Goal: Information Seeking & Learning: Check status

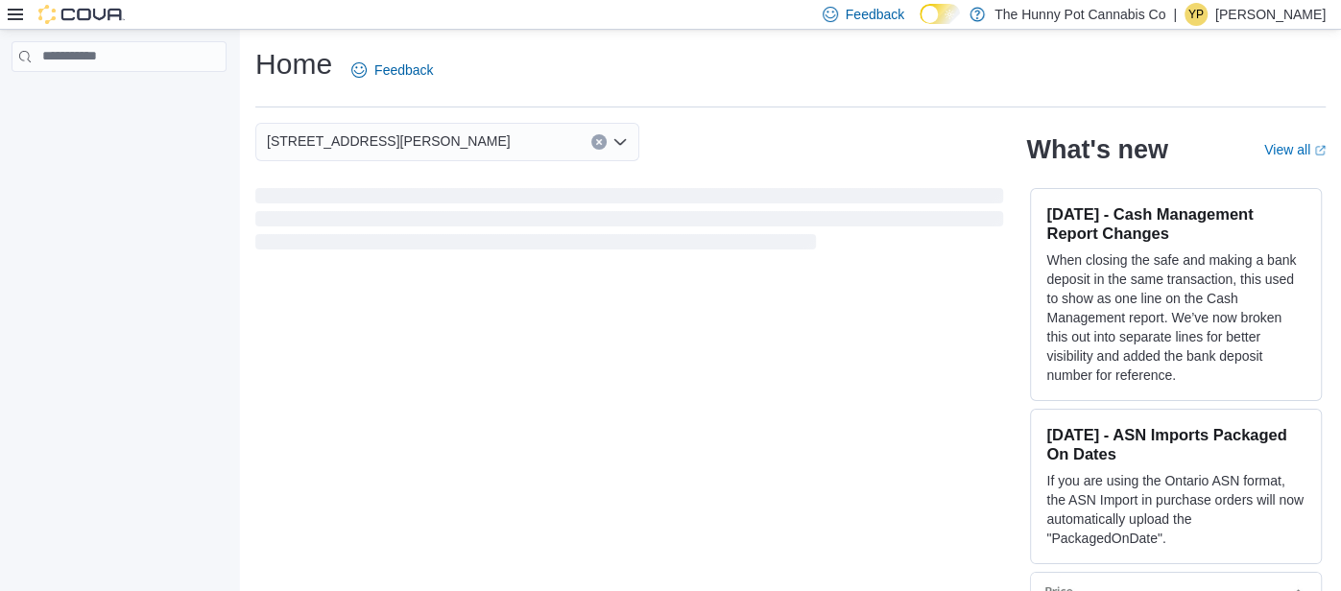
click at [11, 12] on icon at bounding box center [15, 14] width 15 height 15
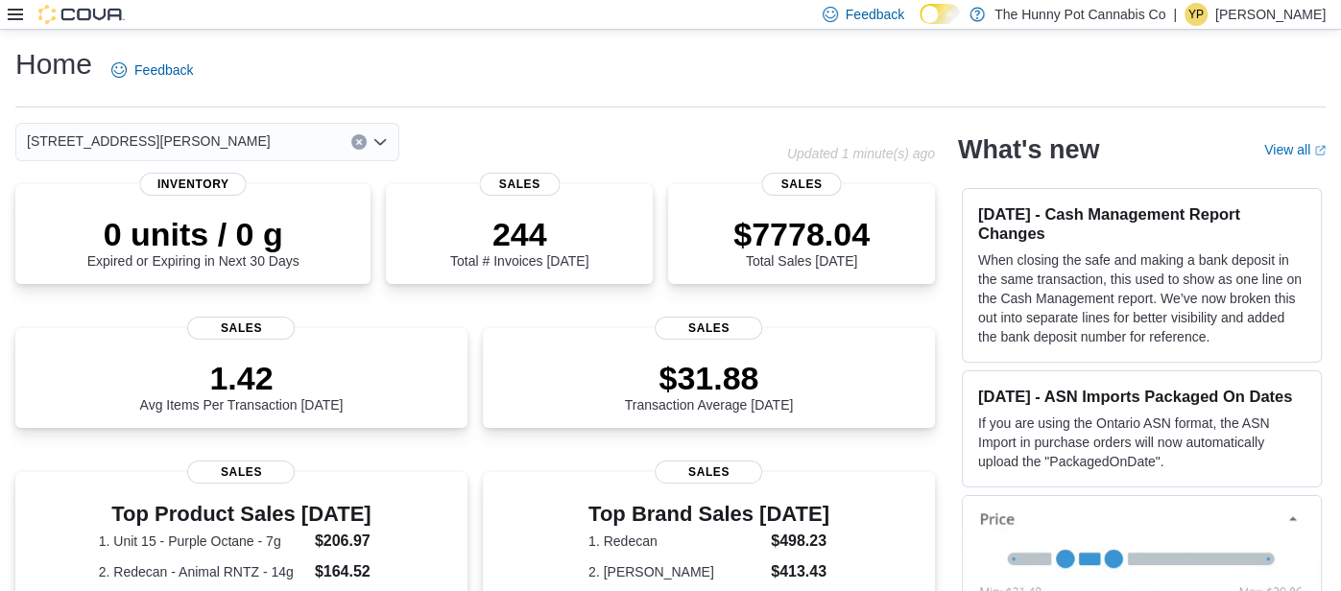
click at [73, 17] on img at bounding box center [81, 14] width 86 height 19
click at [9, 13] on icon at bounding box center [15, 15] width 15 height 12
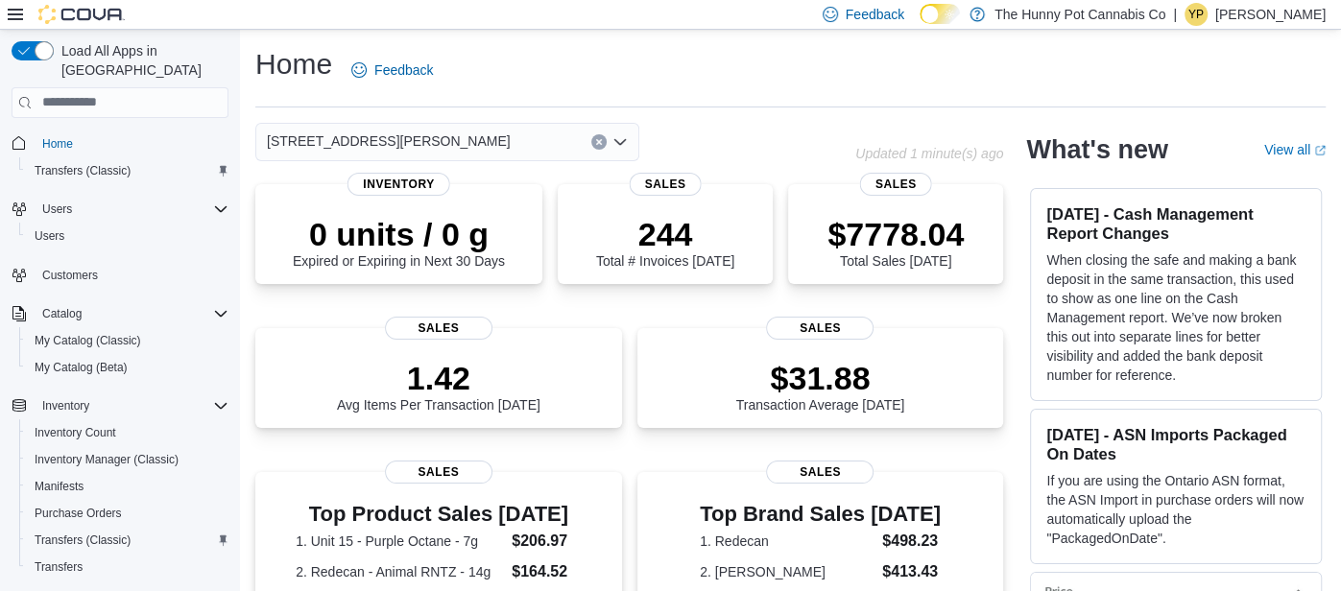
click at [96, 13] on img at bounding box center [81, 14] width 86 height 19
click at [684, 136] on div "1899 Brock Rd" at bounding box center [555, 142] width 600 height 38
click at [597, 142] on icon "Clear input" at bounding box center [598, 141] width 5 height 5
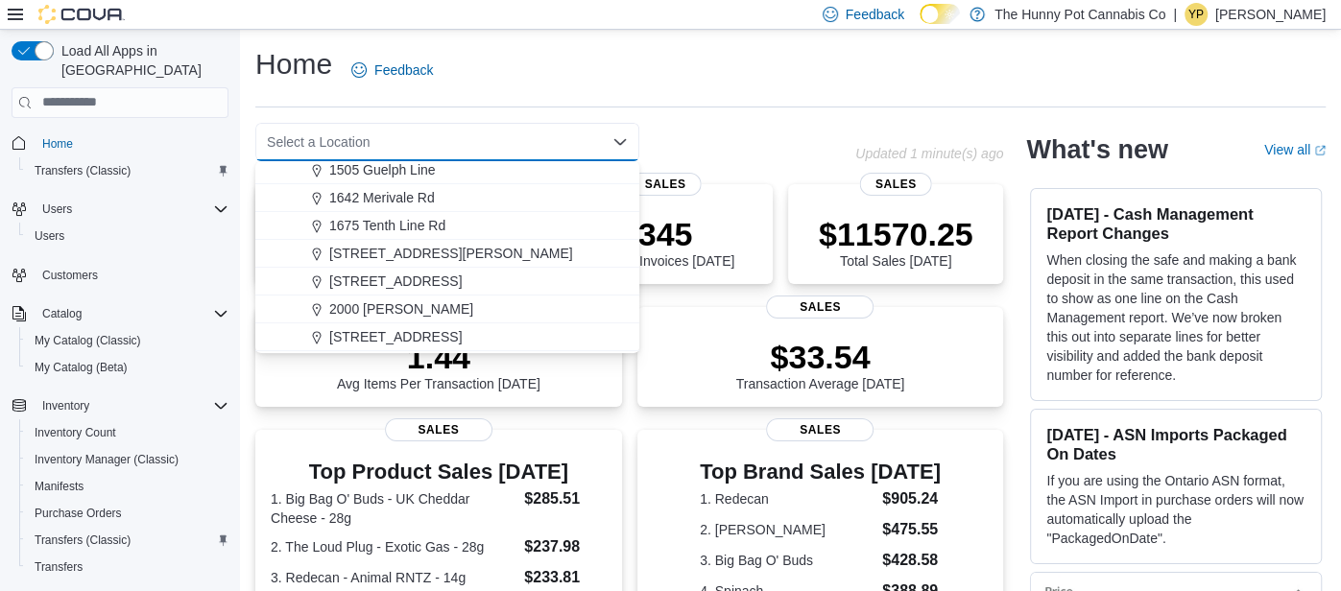
scroll to position [261, 0]
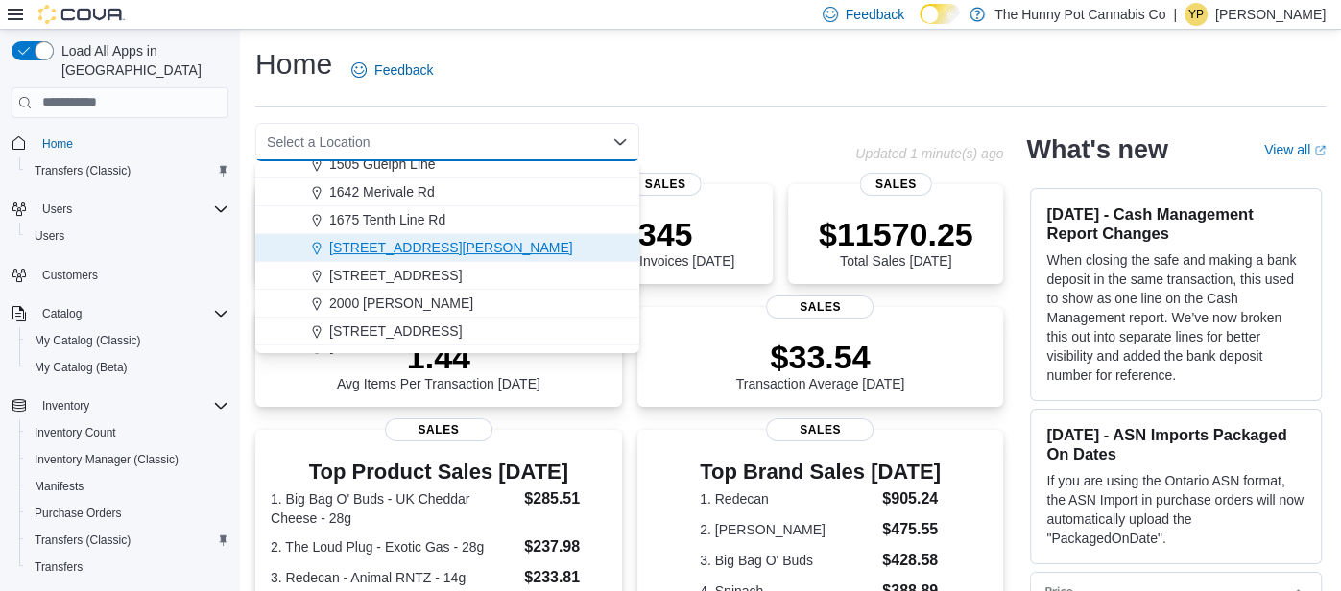
click at [397, 234] on button "1899 Brock Rd" at bounding box center [447, 248] width 384 height 28
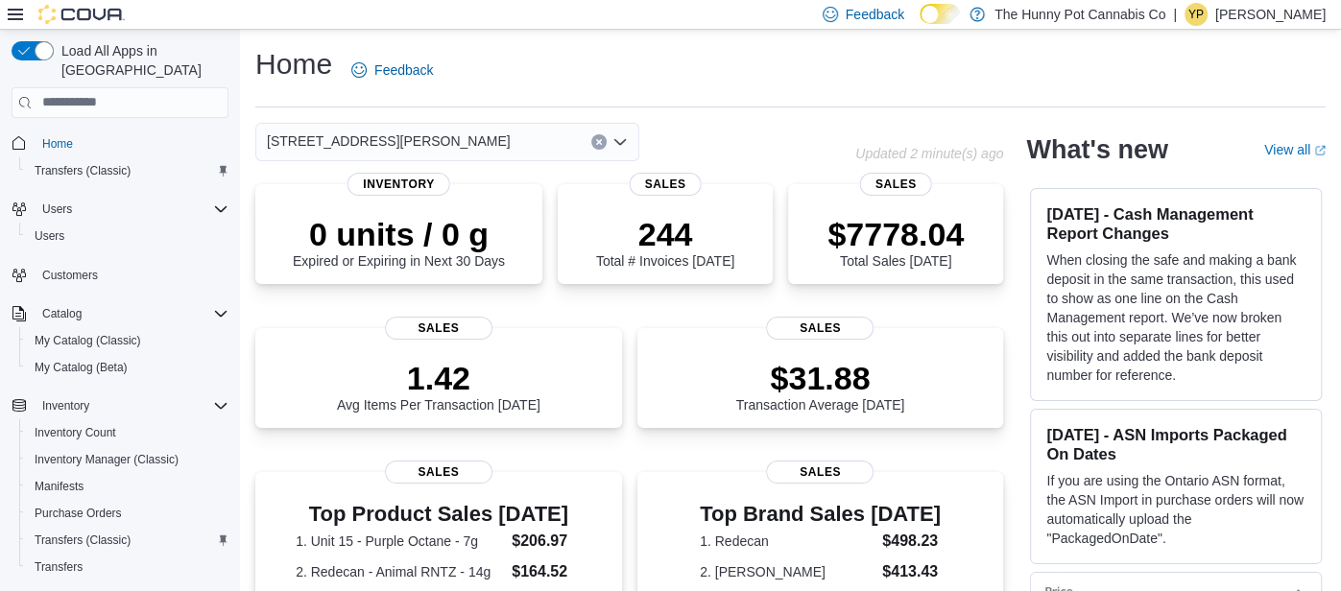
click at [739, 133] on div "1899 Brock Rd Combo box. Selected. 1899 Brock Rd. Press Backspace to delete 189…" at bounding box center [555, 142] width 600 height 38
click at [70, 136] on span "Home" at bounding box center [57, 143] width 31 height 15
click at [516, 107] on hr at bounding box center [790, 107] width 1070 height 1
click at [595, 138] on icon "Clear input" at bounding box center [599, 142] width 8 height 8
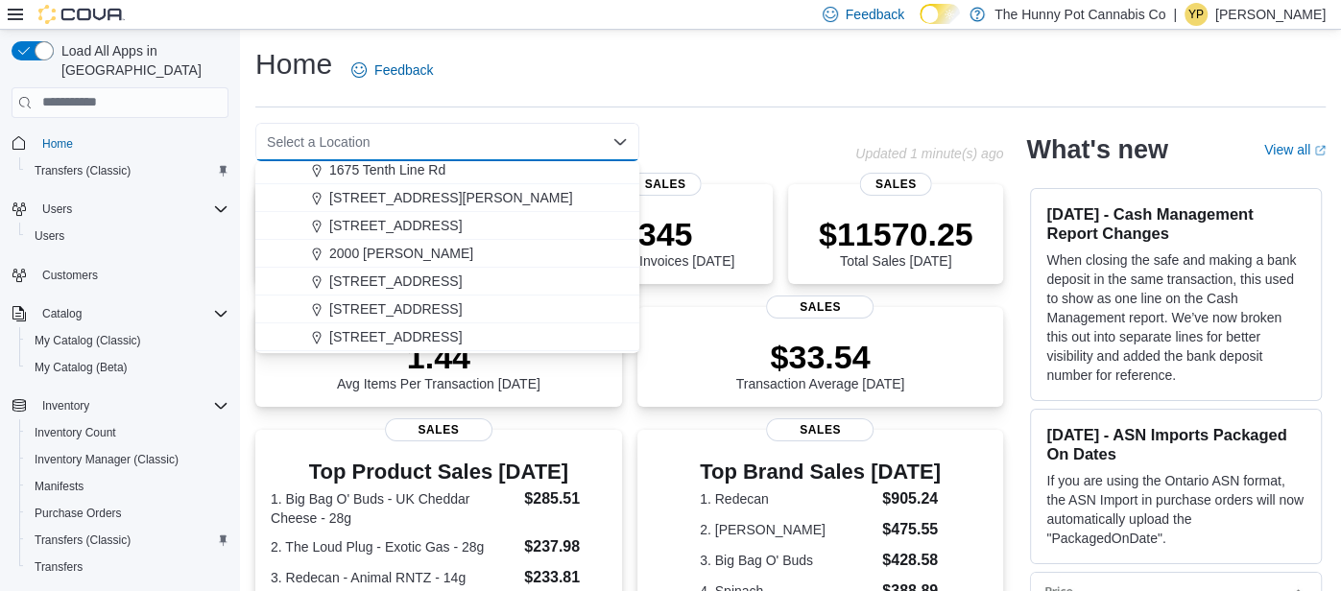
scroll to position [312, 0]
click at [365, 191] on span "1899 Brock Rd" at bounding box center [451, 196] width 244 height 19
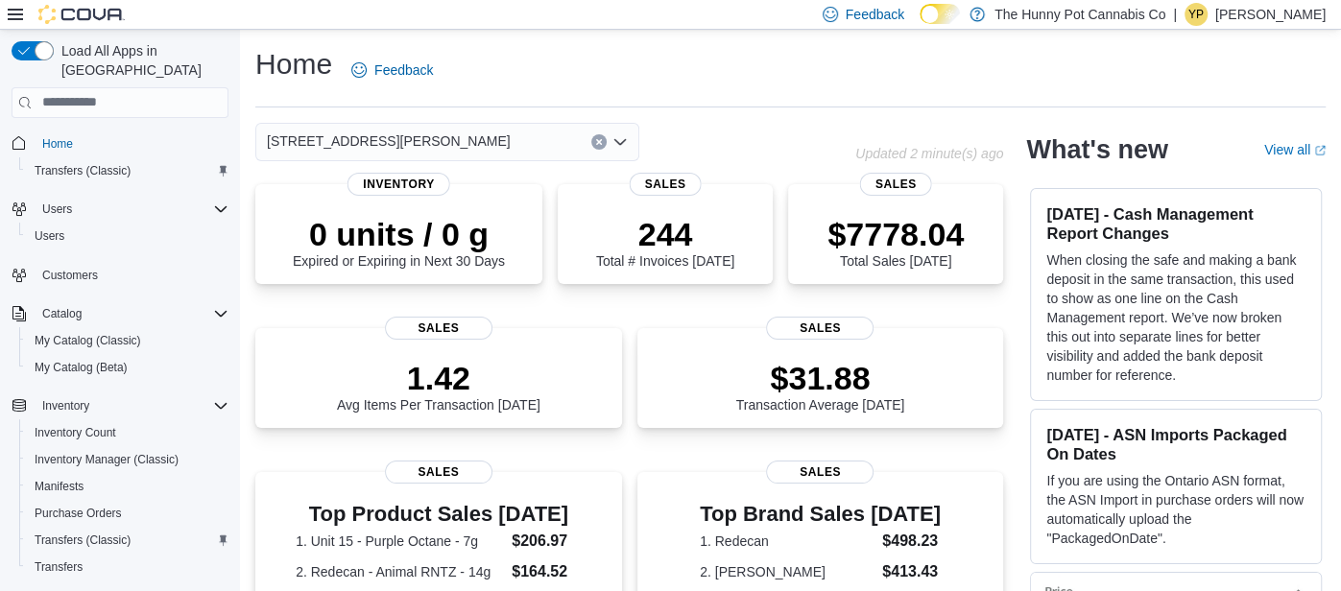
click at [407, 129] on div "1899 Brock Rd Combo box. Selected. 1899 Brock Rd. Press Backspace to delete 189…" at bounding box center [447, 142] width 384 height 38
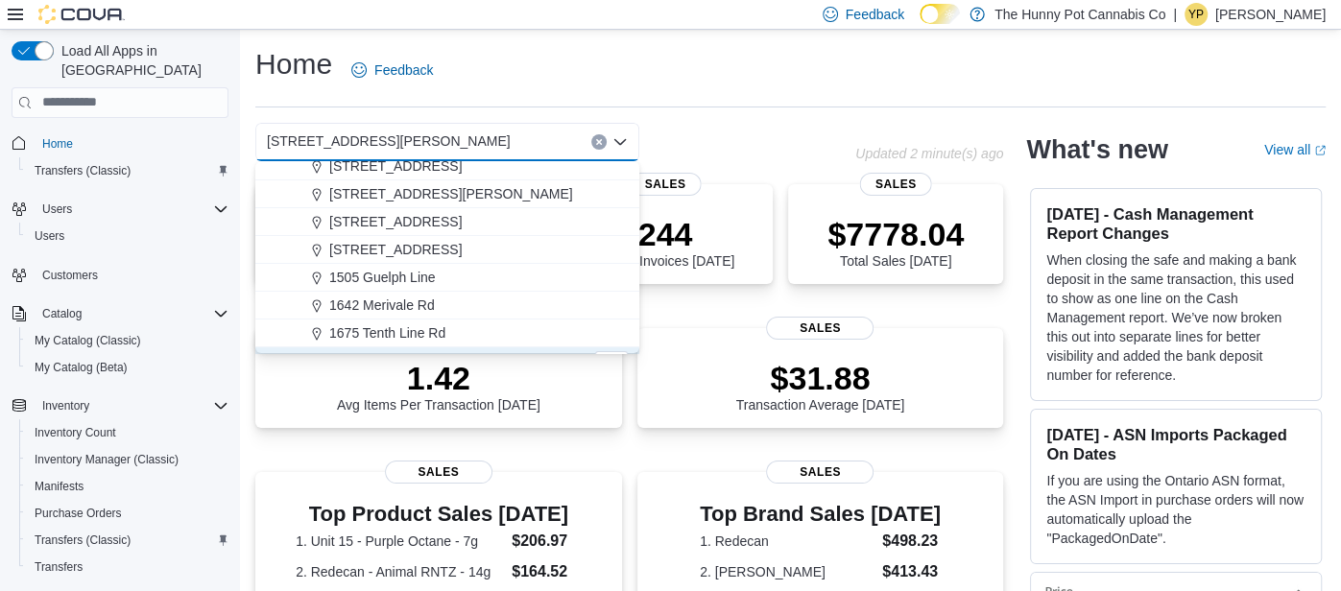
scroll to position [124, 0]
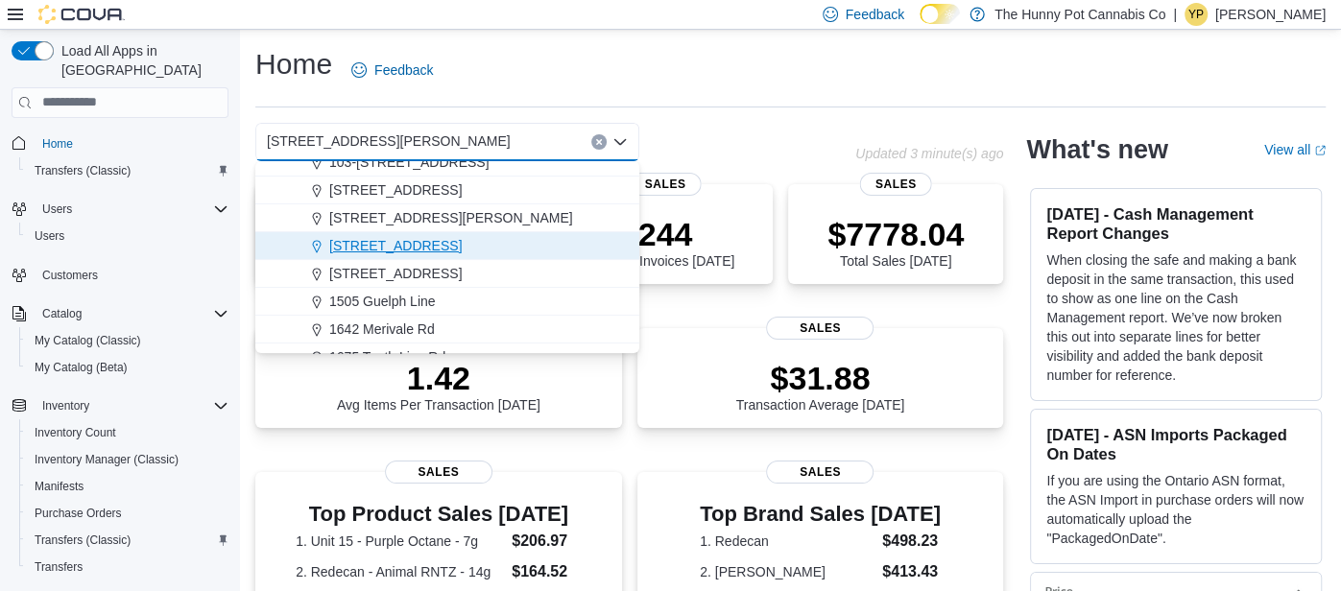
click at [403, 245] on span "1405 Carling Ave" at bounding box center [395, 245] width 132 height 19
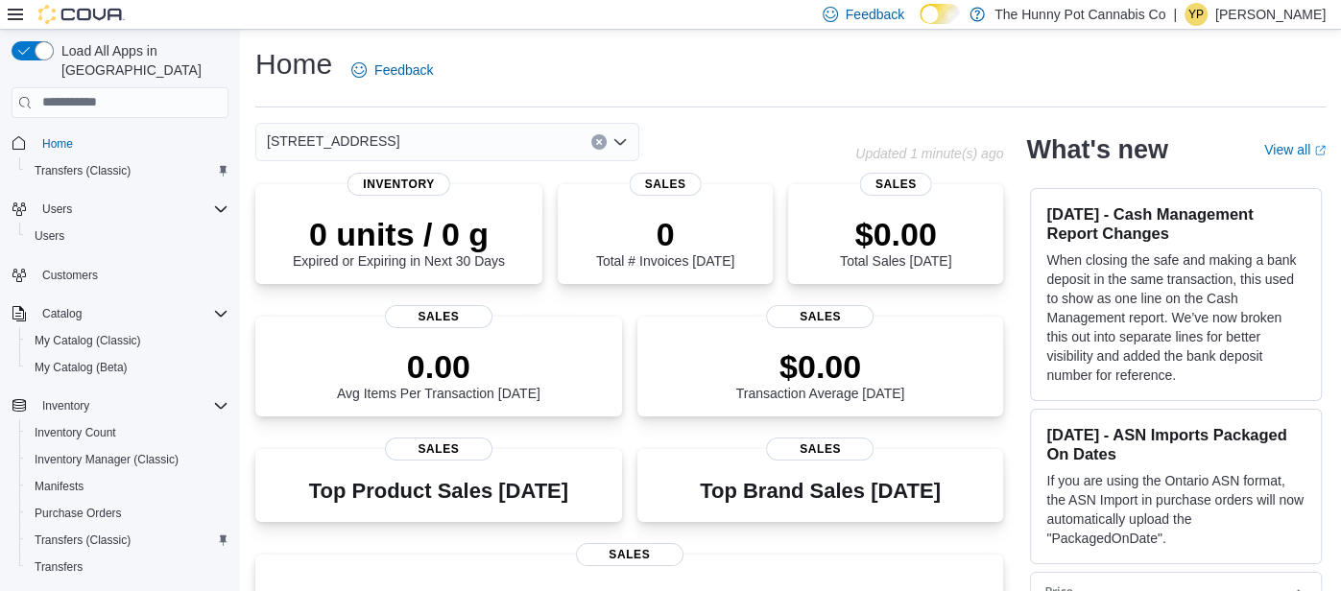
click at [605, 143] on button "Clear input" at bounding box center [598, 141] width 15 height 15
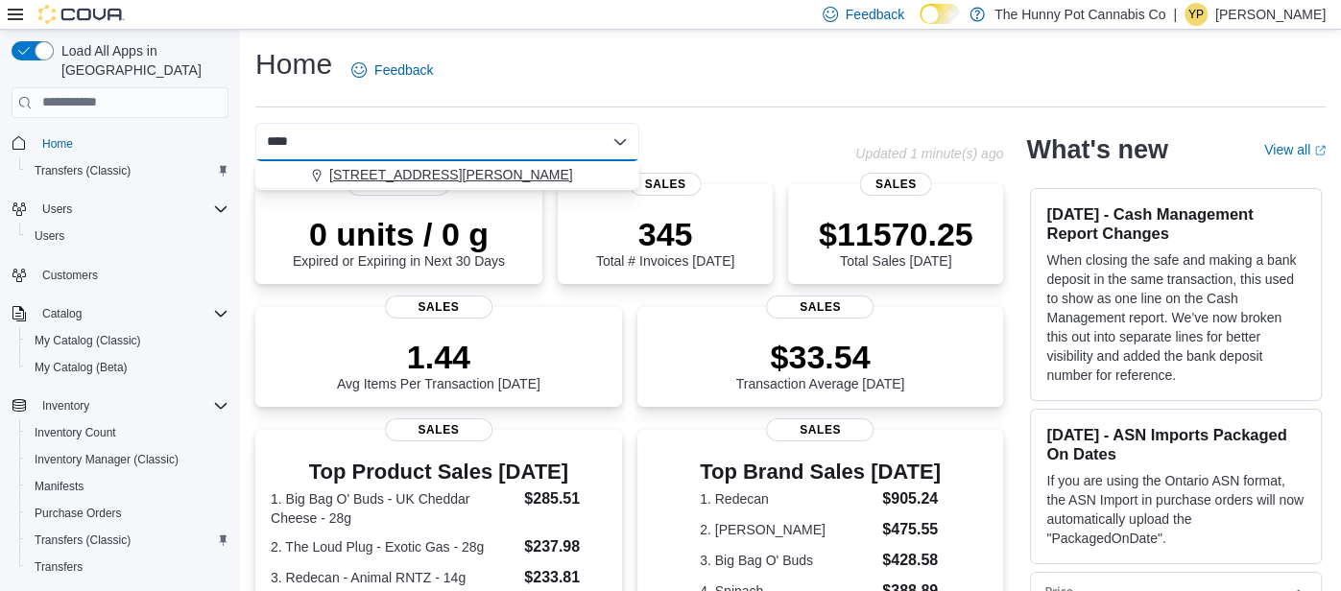
type input "****"
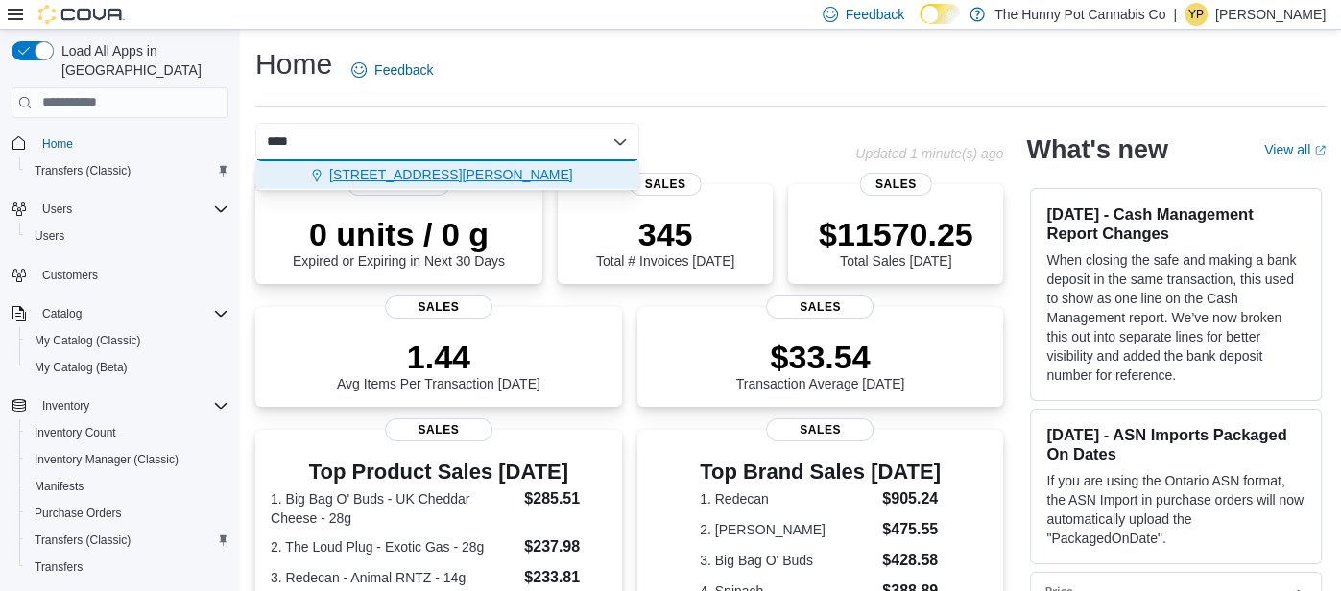
click at [409, 166] on span "[STREET_ADDRESS][PERSON_NAME]" at bounding box center [451, 174] width 244 height 19
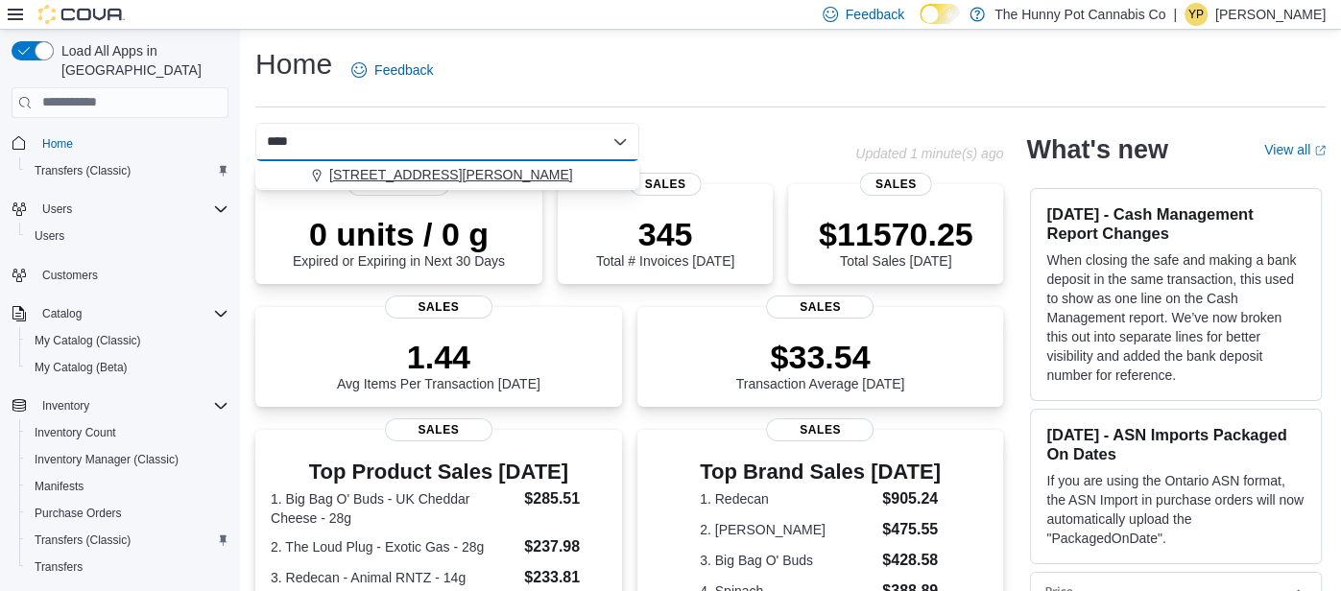
type input "****"
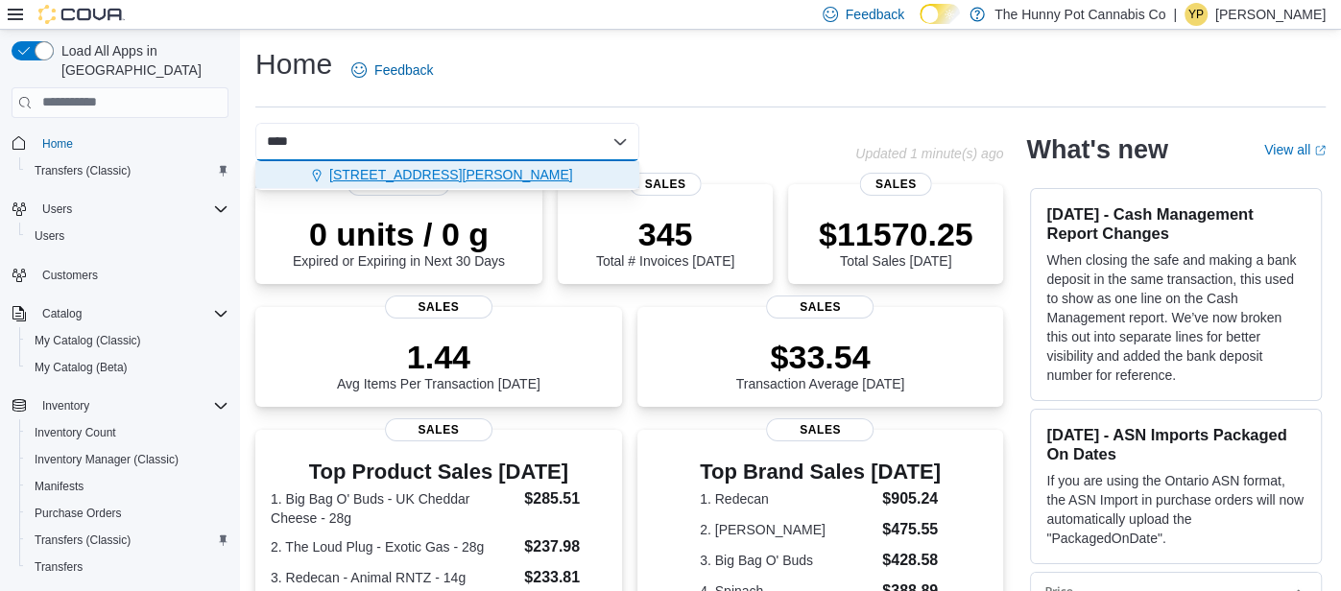
click at [402, 178] on span "[STREET_ADDRESS][PERSON_NAME]" at bounding box center [451, 174] width 244 height 19
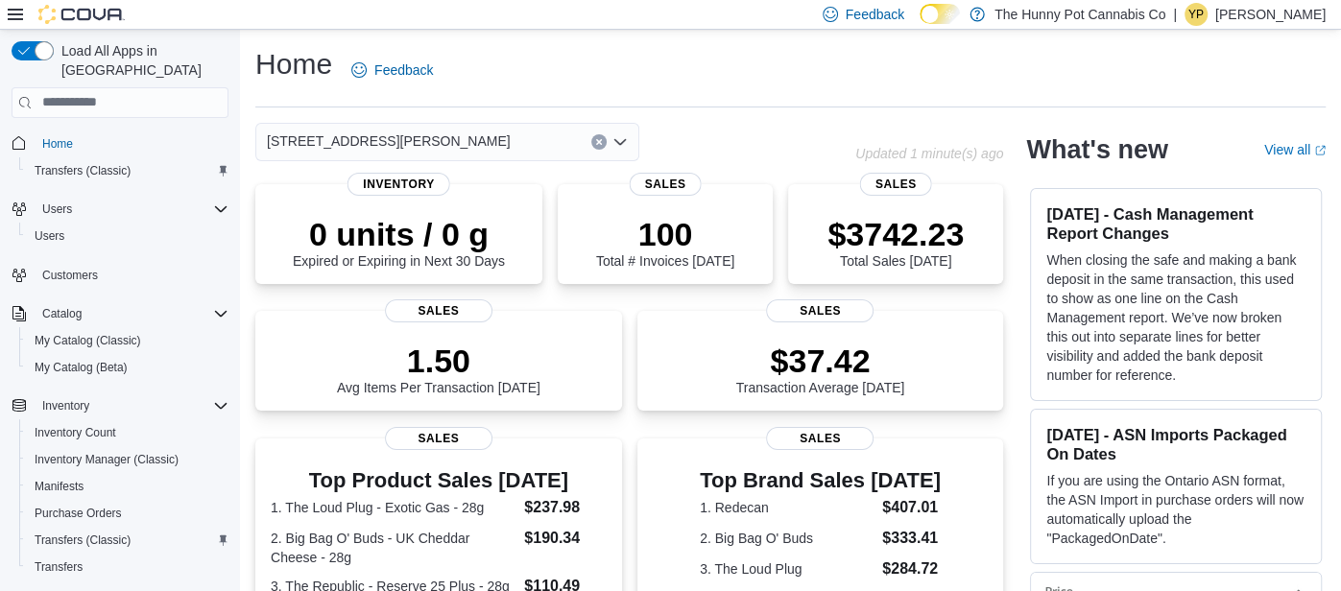
click at [588, 139] on div "1288 Ritson Rd N Combo box. Selected. 1288 Ritson Rd N. Press Backspace to dele…" at bounding box center [447, 142] width 384 height 38
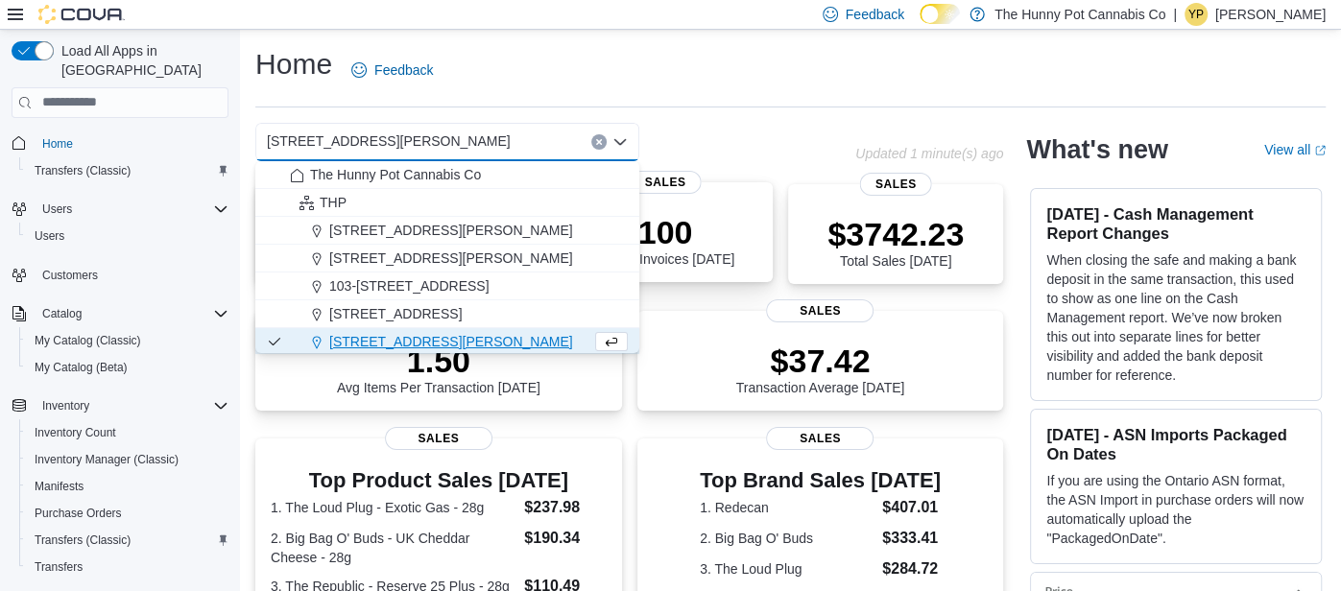
click at [742, 215] on div "100 Total # Invoices Today" at bounding box center [665, 235] width 184 height 61
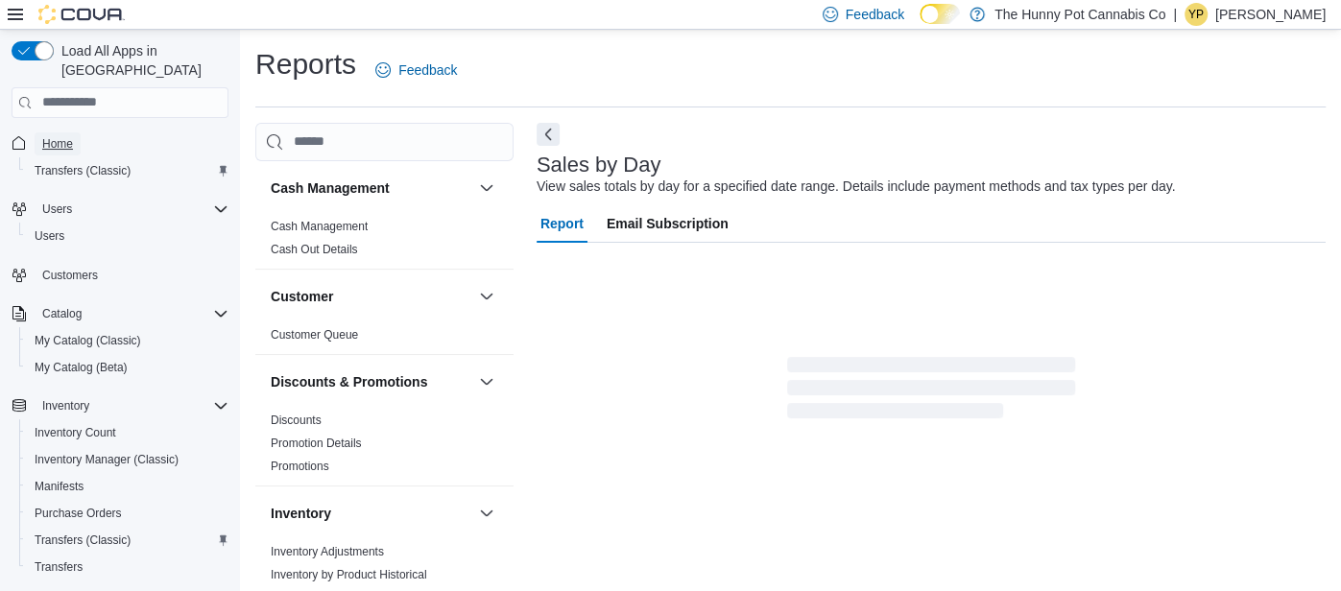
click at [53, 136] on span "Home" at bounding box center [57, 143] width 31 height 15
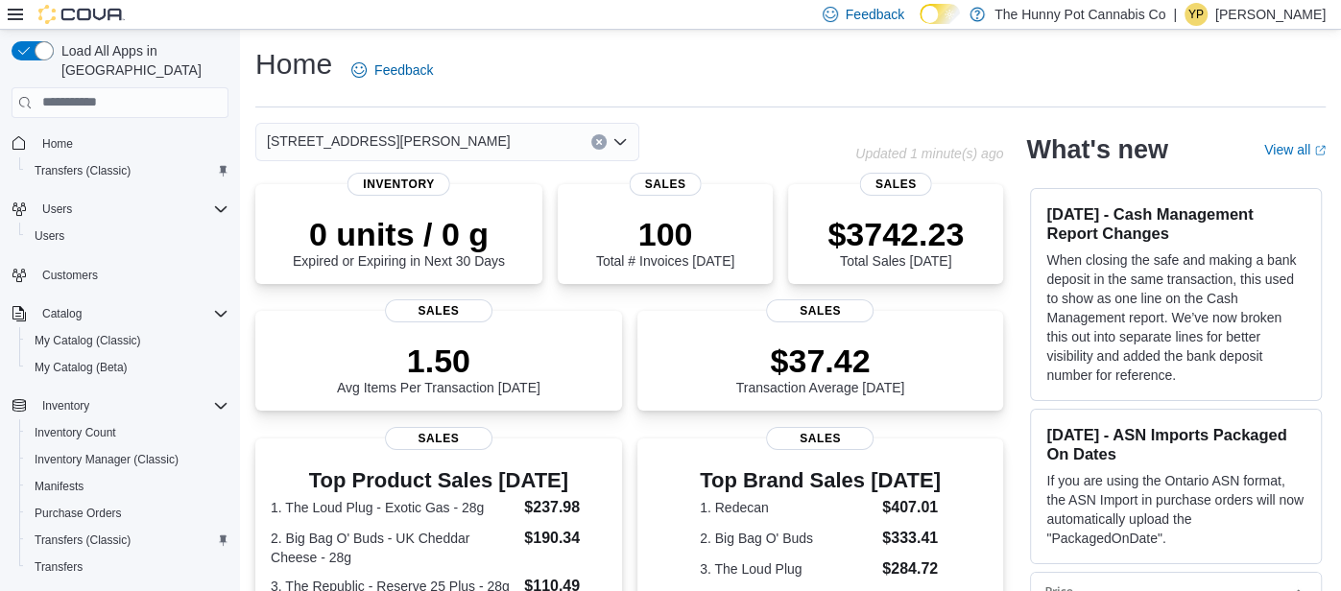
click at [438, 151] on div "[STREET_ADDRESS][PERSON_NAME]" at bounding box center [447, 142] width 384 height 38
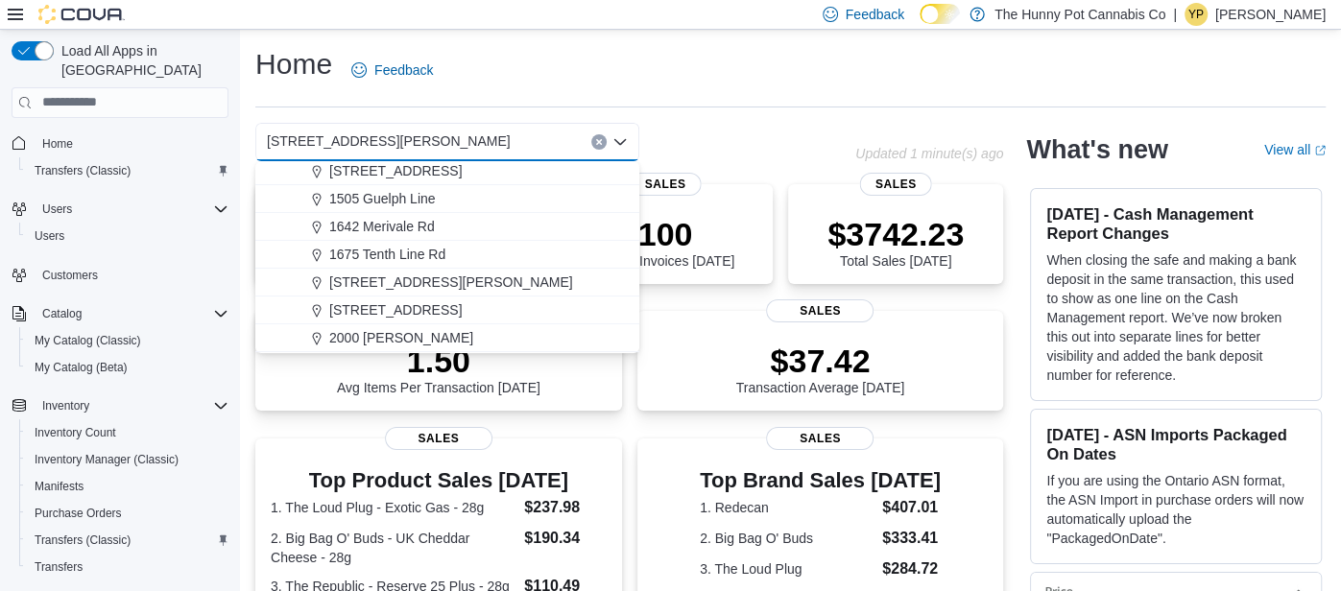
scroll to position [225, 0]
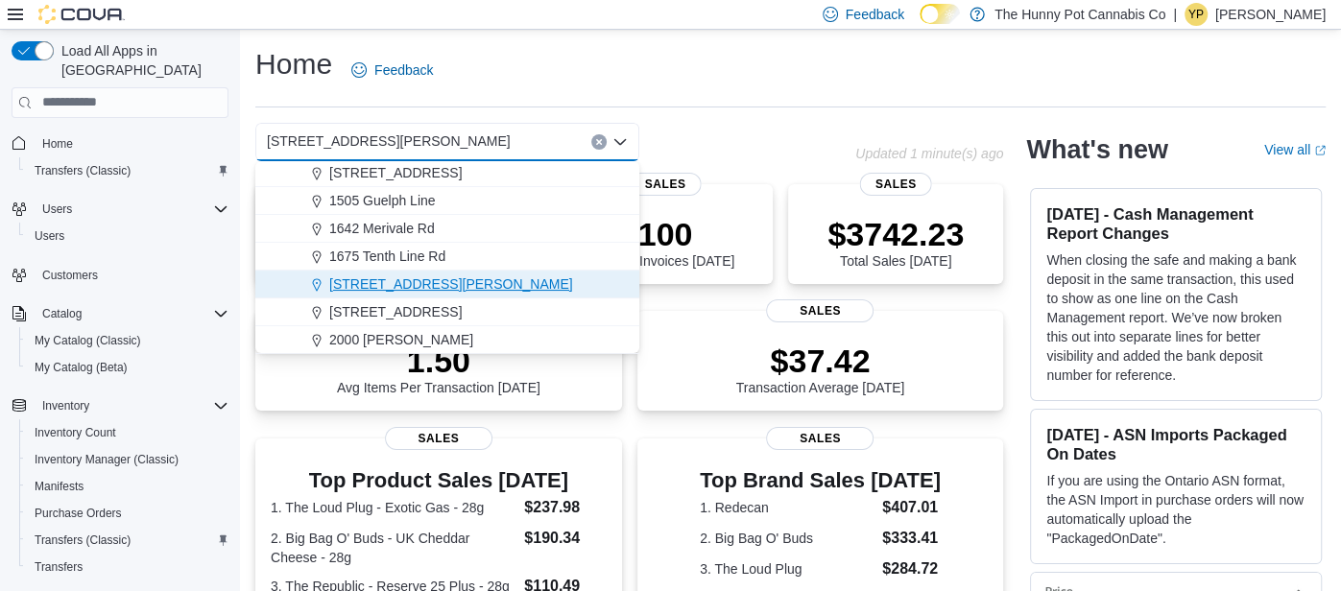
click at [398, 275] on span "1899 Brock Rd" at bounding box center [451, 284] width 244 height 19
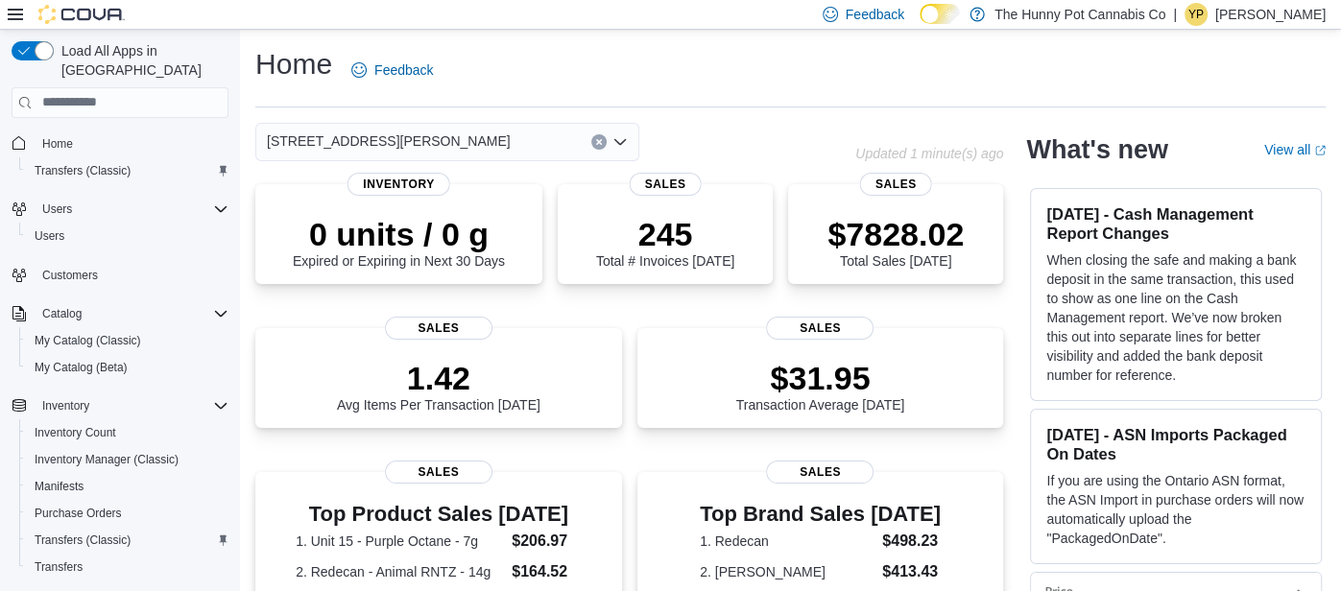
click at [518, 137] on input at bounding box center [519, 142] width 2 height 23
click at [354, 135] on span "1899 Brock Rd" at bounding box center [389, 141] width 244 height 23
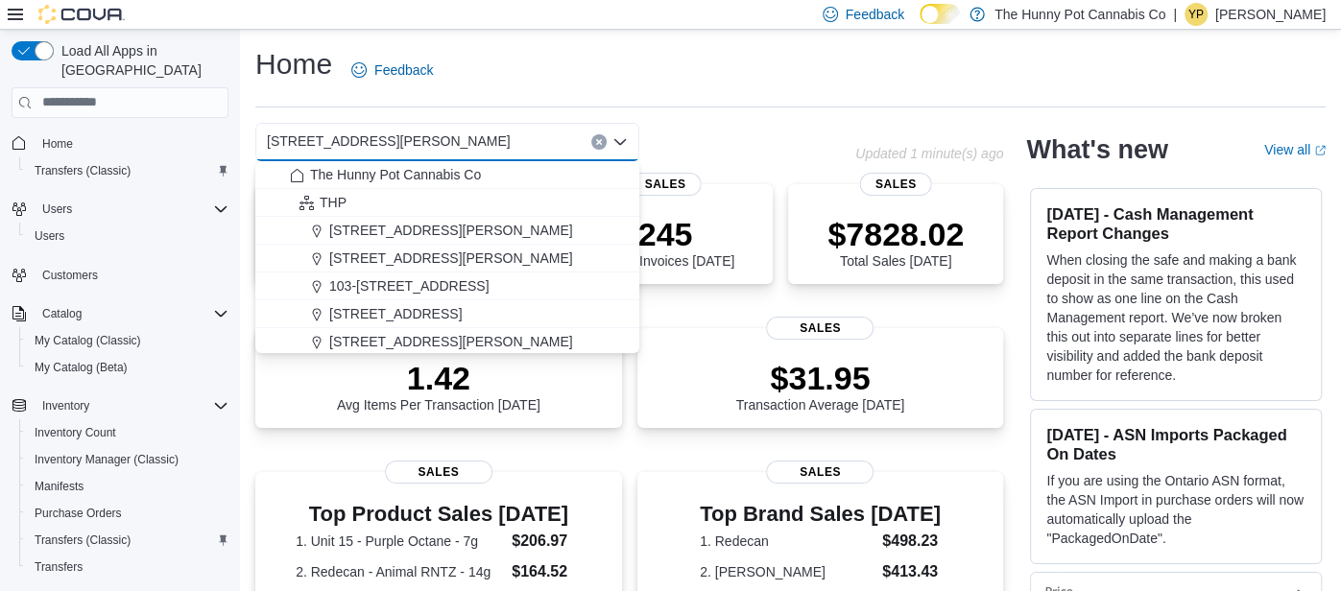
click at [358, 136] on div "1899 Brock Rd Combo box. Selected. 1899 Brock Rd. Press Backspace to delete 189…" at bounding box center [447, 142] width 384 height 38
click at [708, 126] on div "1899 Brock Rd Combo box. Selected. 1899 Brock Rd. Press Backspace to delete 189…" at bounding box center [555, 142] width 600 height 38
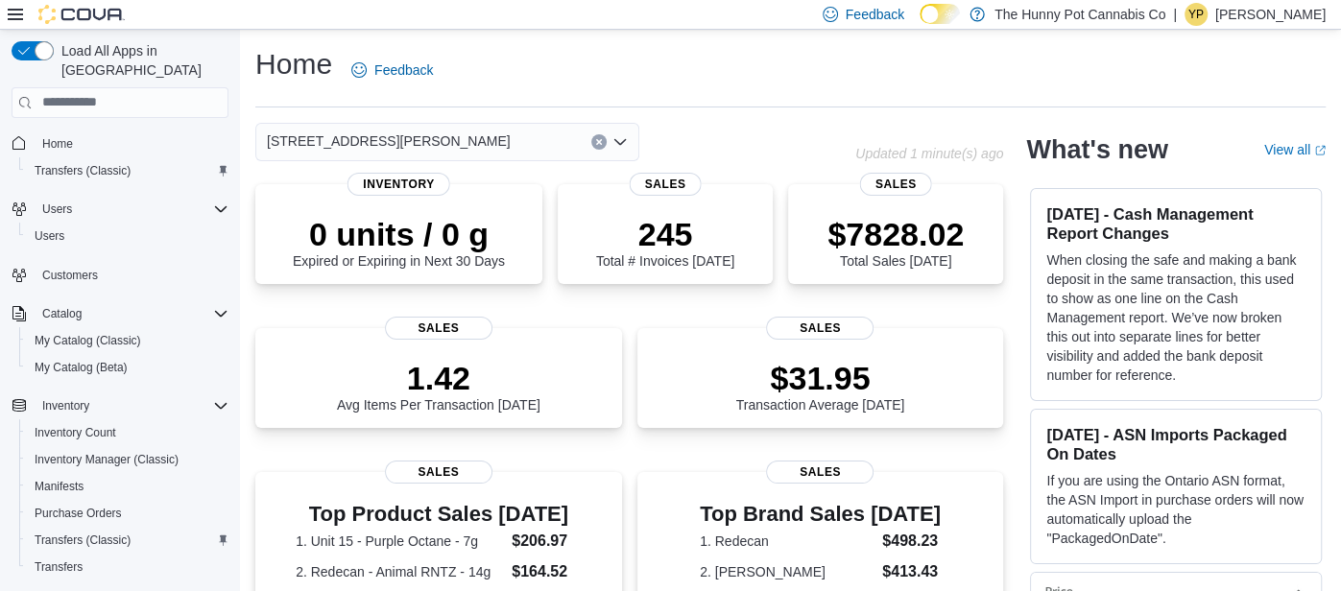
click at [685, 144] on div "1899 Brock Rd" at bounding box center [555, 142] width 600 height 38
click at [812, 188] on div "$7828.02 Total Sales Today Sales" at bounding box center [895, 232] width 215 height 100
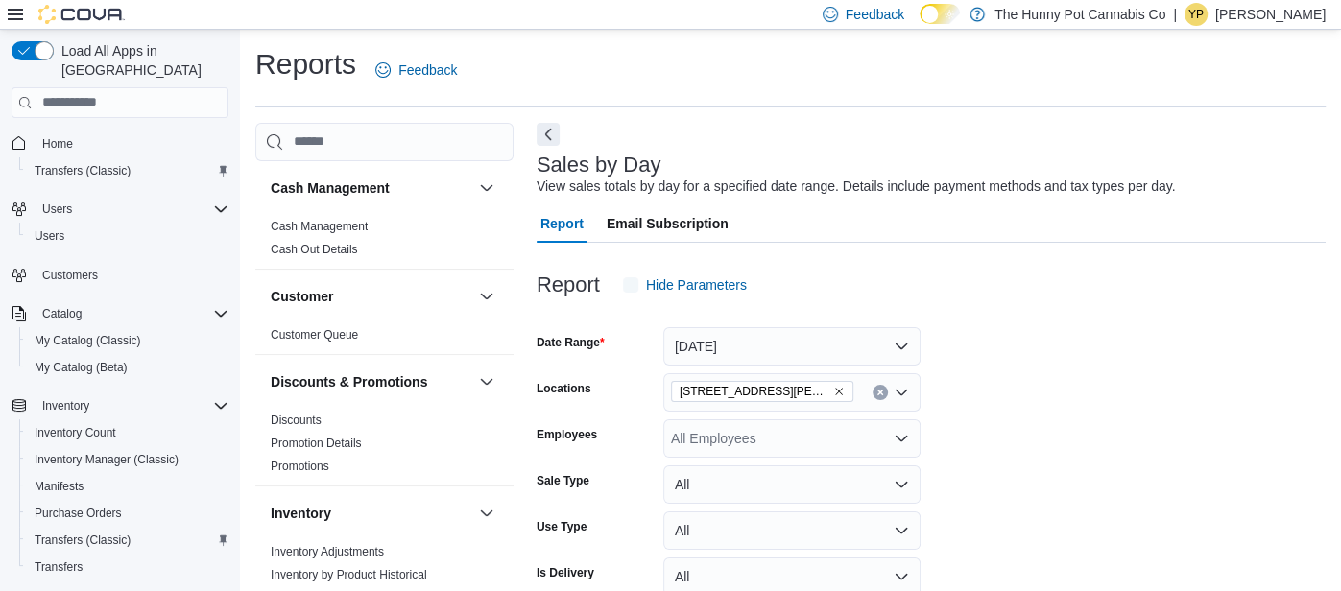
scroll to position [43, 0]
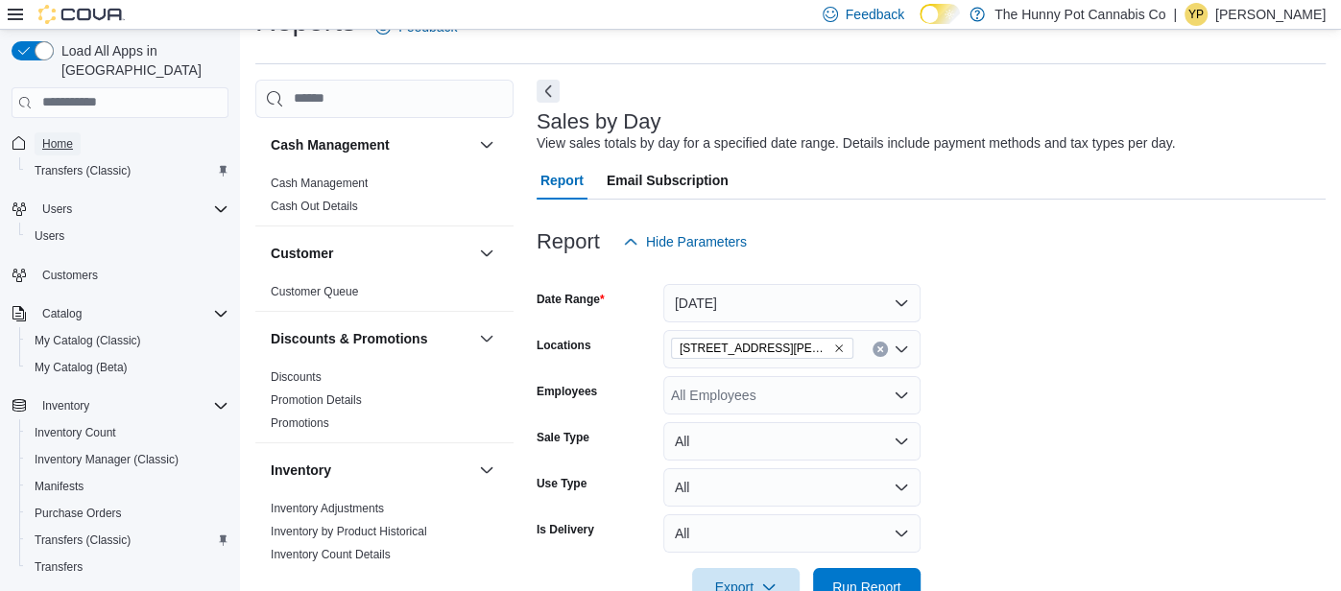
click at [45, 136] on span "Home" at bounding box center [57, 143] width 31 height 15
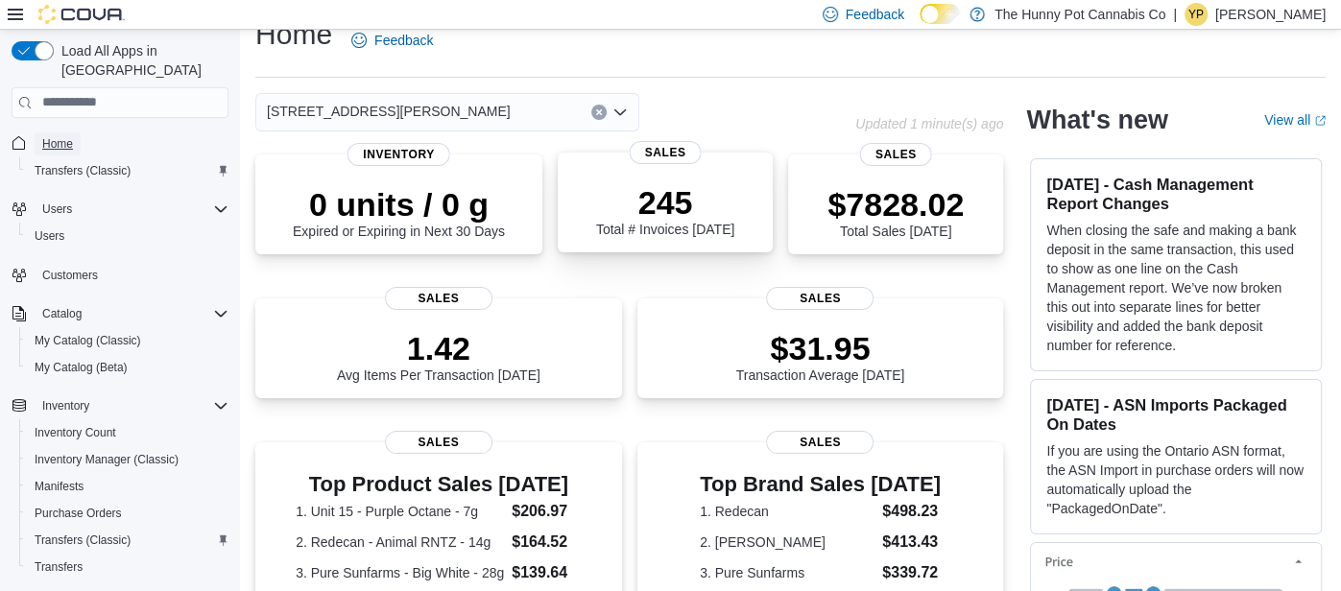
scroll to position [33, 0]
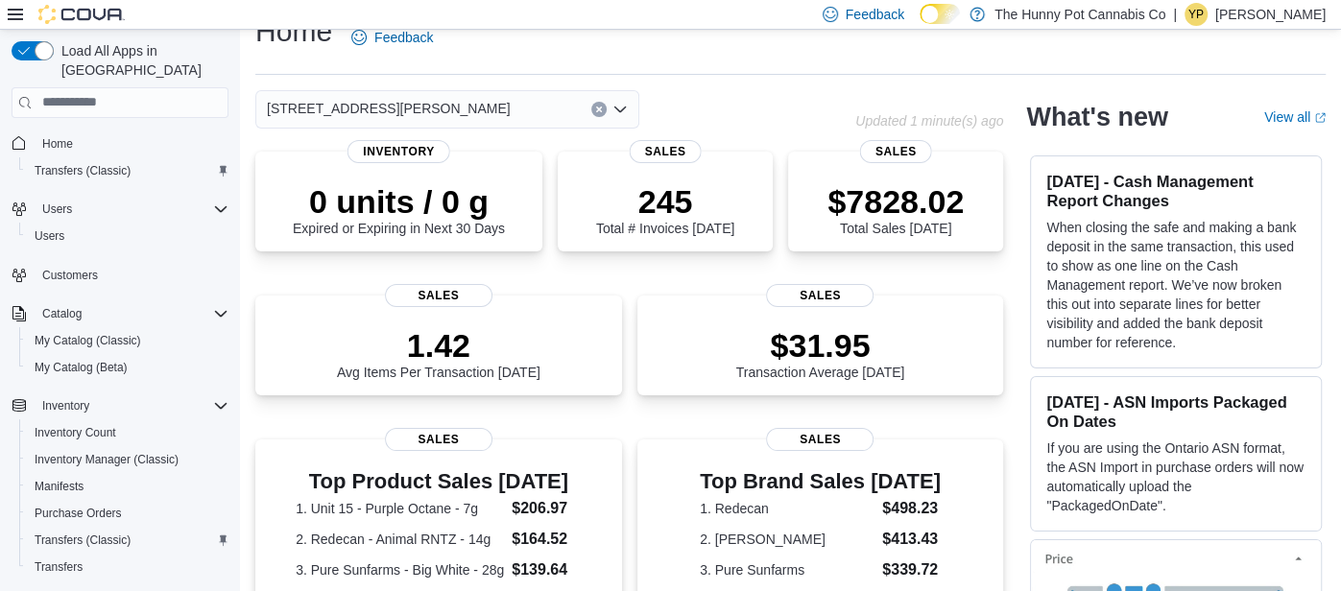
click at [568, 110] on div "[STREET_ADDRESS][PERSON_NAME]" at bounding box center [447, 109] width 384 height 38
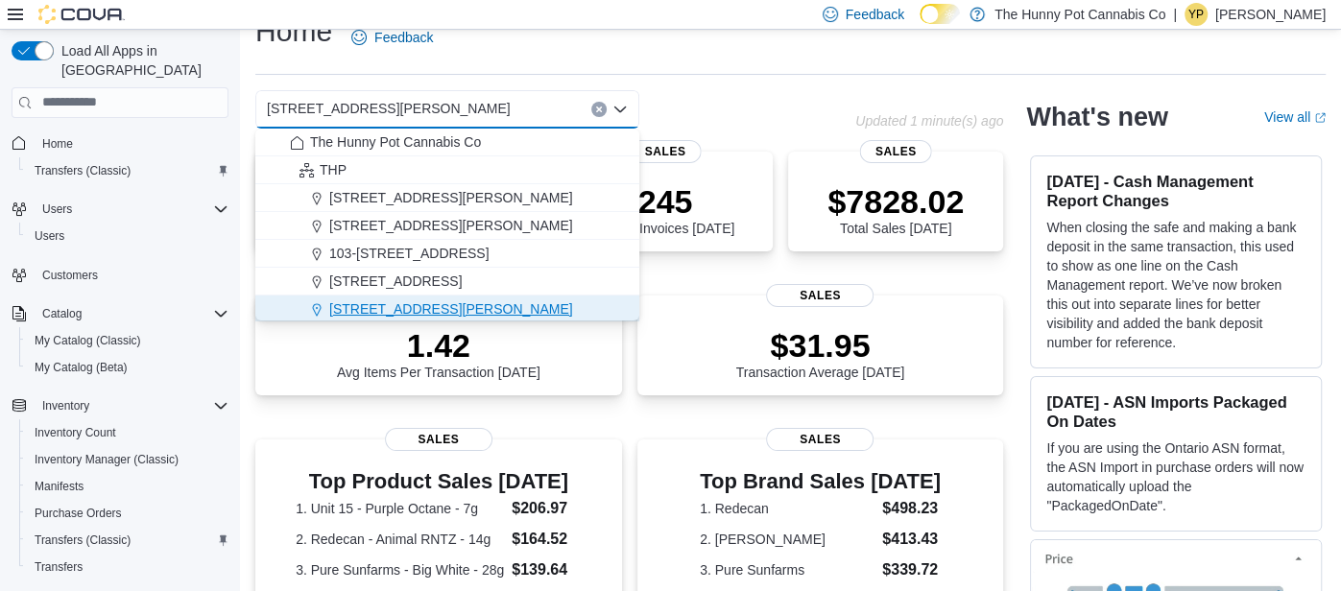
click at [428, 306] on span "[STREET_ADDRESS][PERSON_NAME]" at bounding box center [451, 308] width 244 height 19
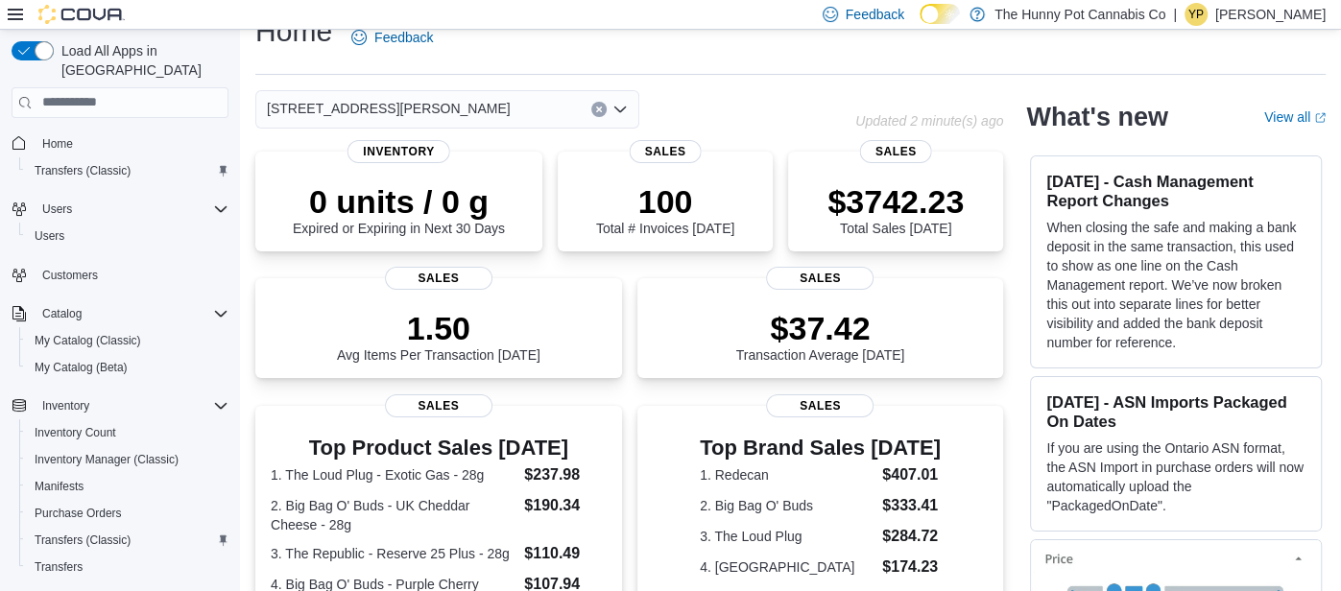
click at [428, 309] on p "1.50" at bounding box center [438, 328] width 203 height 38
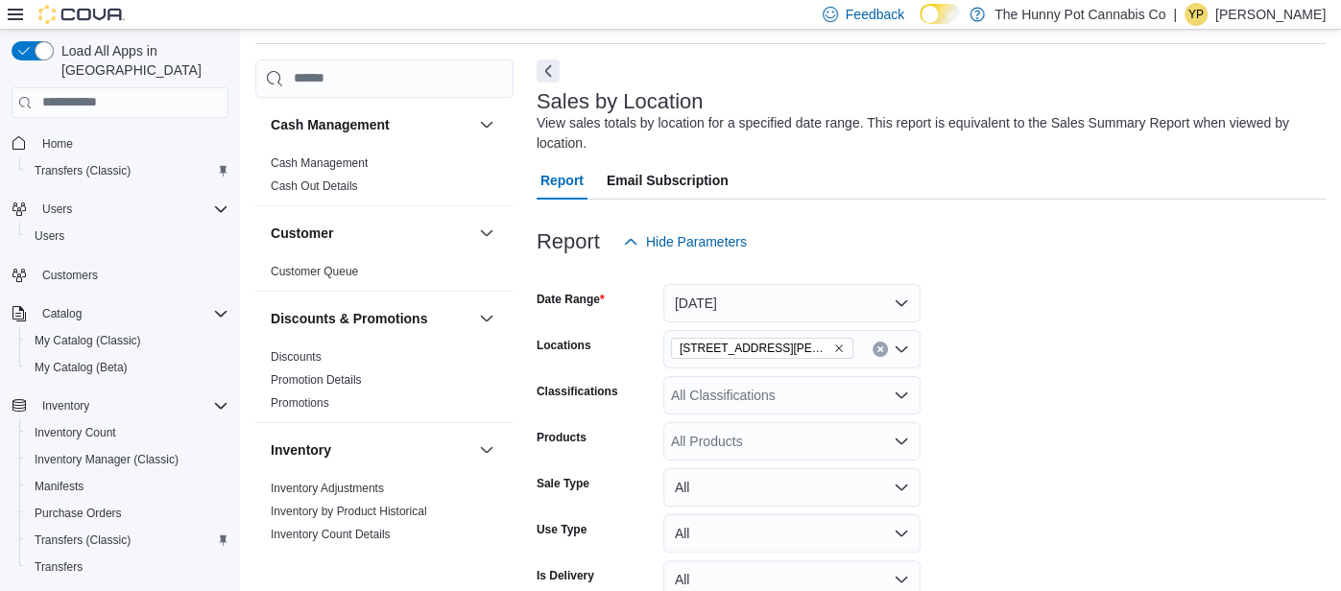
scroll to position [63, 0]
click at [1287, 21] on p "[PERSON_NAME]" at bounding box center [1270, 14] width 110 height 23
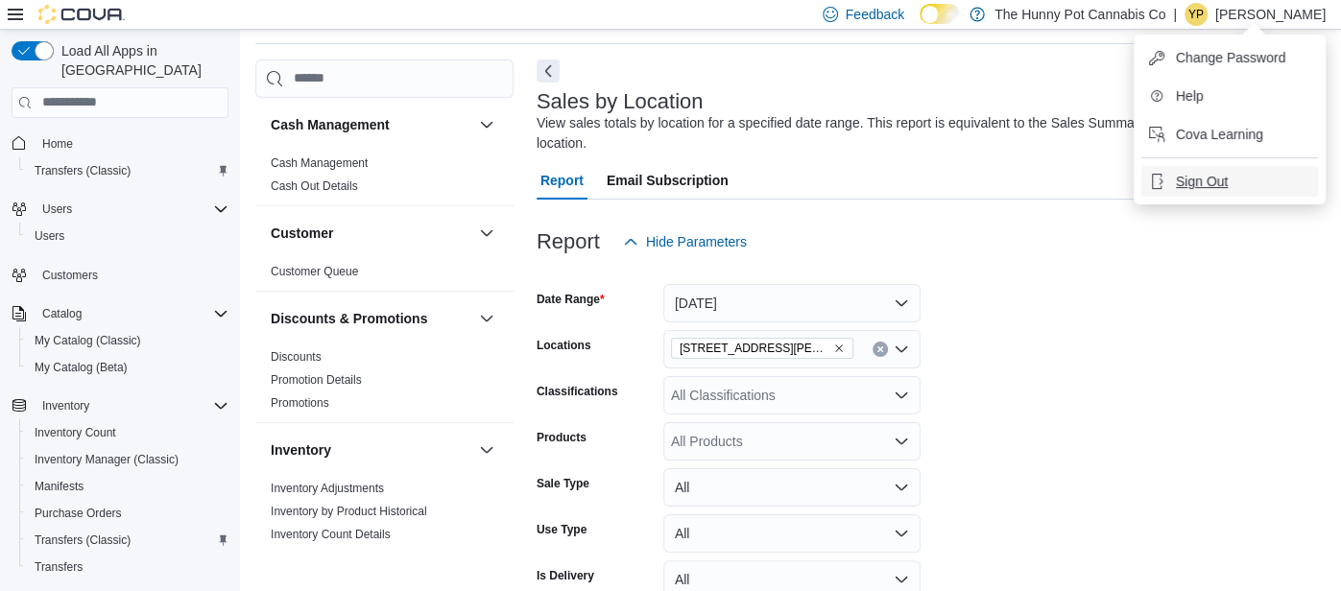
click at [1220, 173] on span "Sign Out" at bounding box center [1202, 181] width 52 height 19
